Goal: Task Accomplishment & Management: Manage account settings

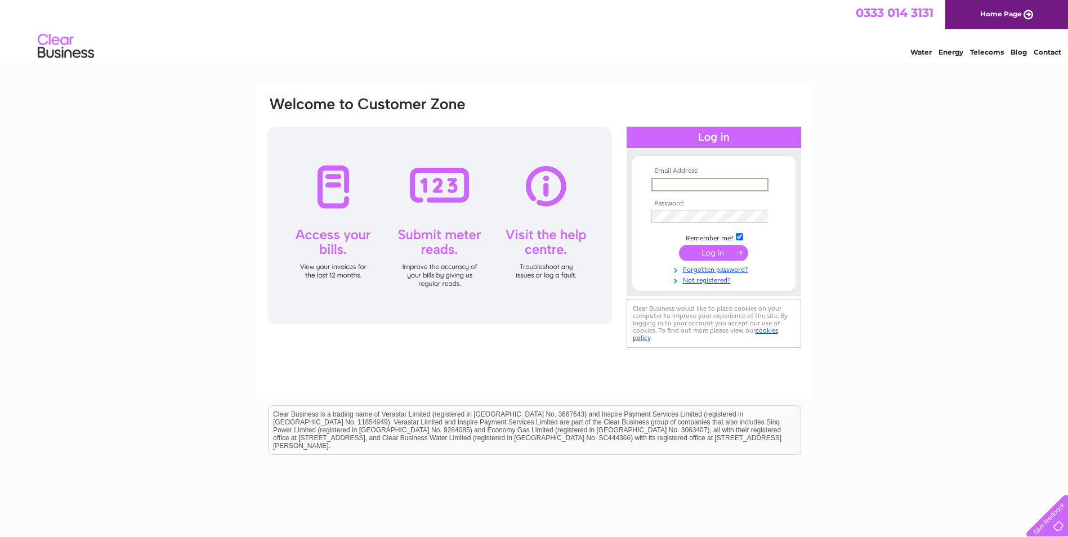
click at [743, 183] on input "text" at bounding box center [710, 185] width 117 height 14
type input "[EMAIL_ADDRESS][DOMAIN_NAME]"
click at [713, 258] on input "submit" at bounding box center [713, 253] width 69 height 16
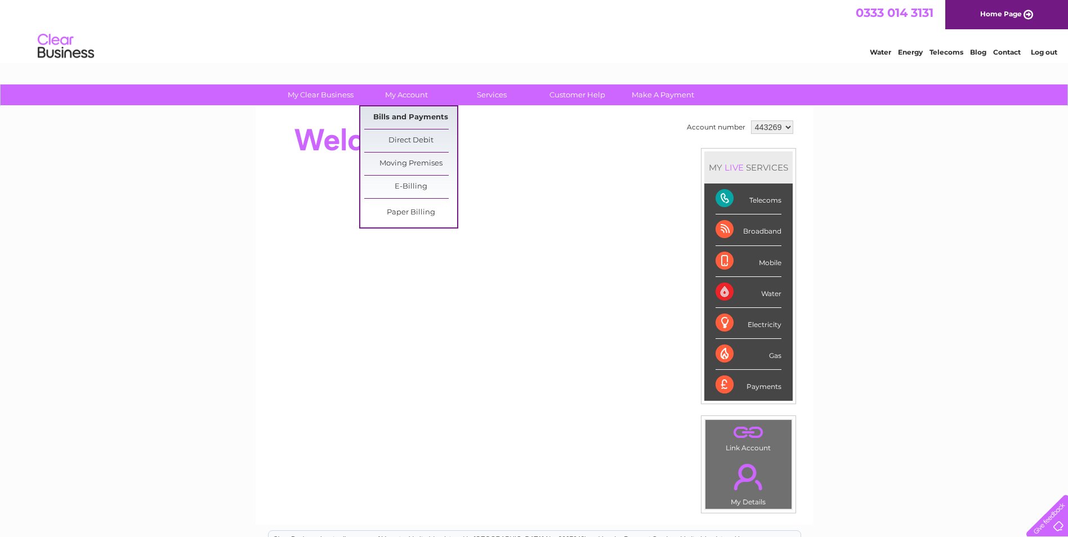
click at [429, 113] on link "Bills and Payments" at bounding box center [410, 117] width 93 height 23
